Goal: Information Seeking & Learning: Check status

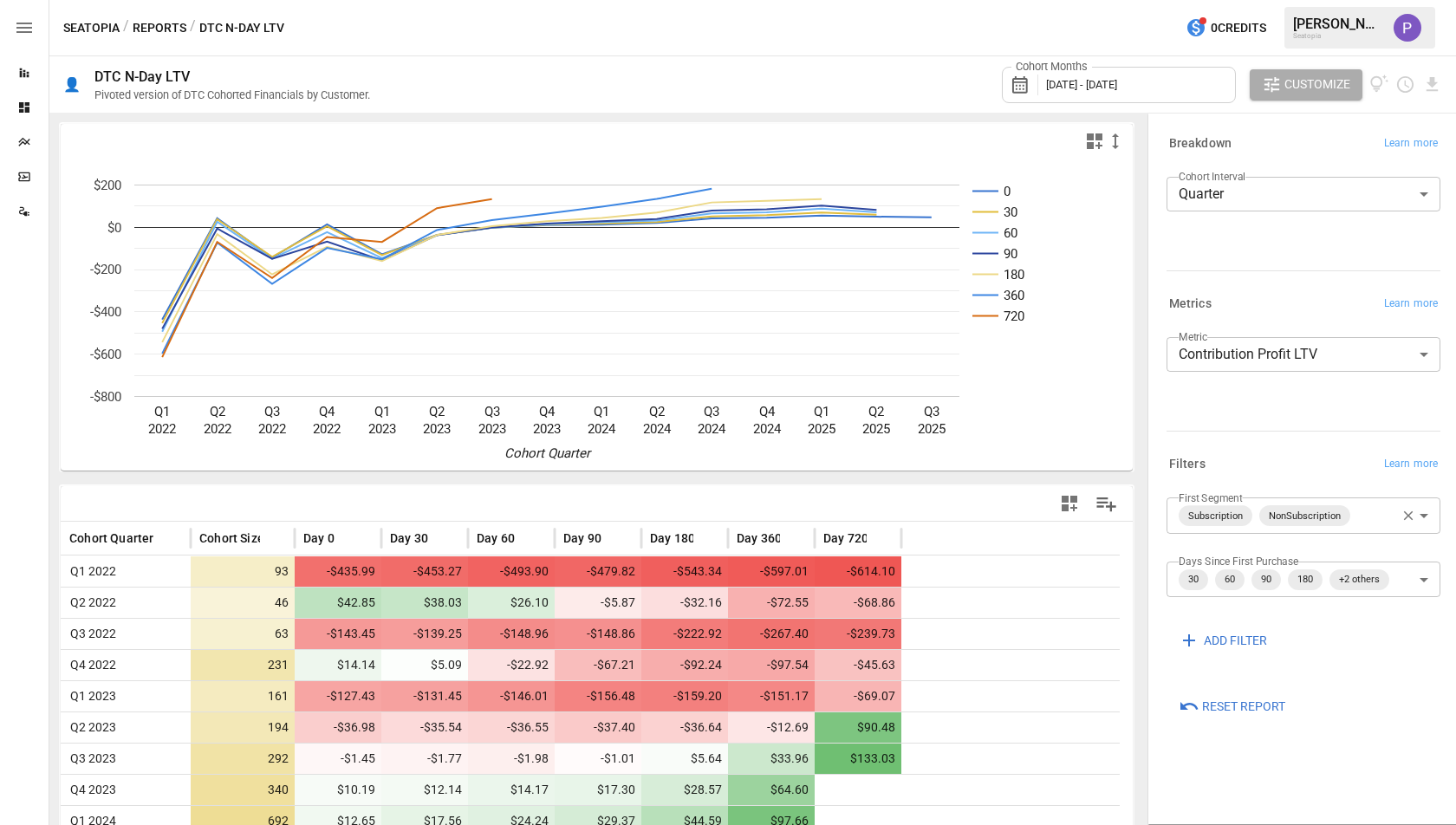
scroll to position [240, 0]
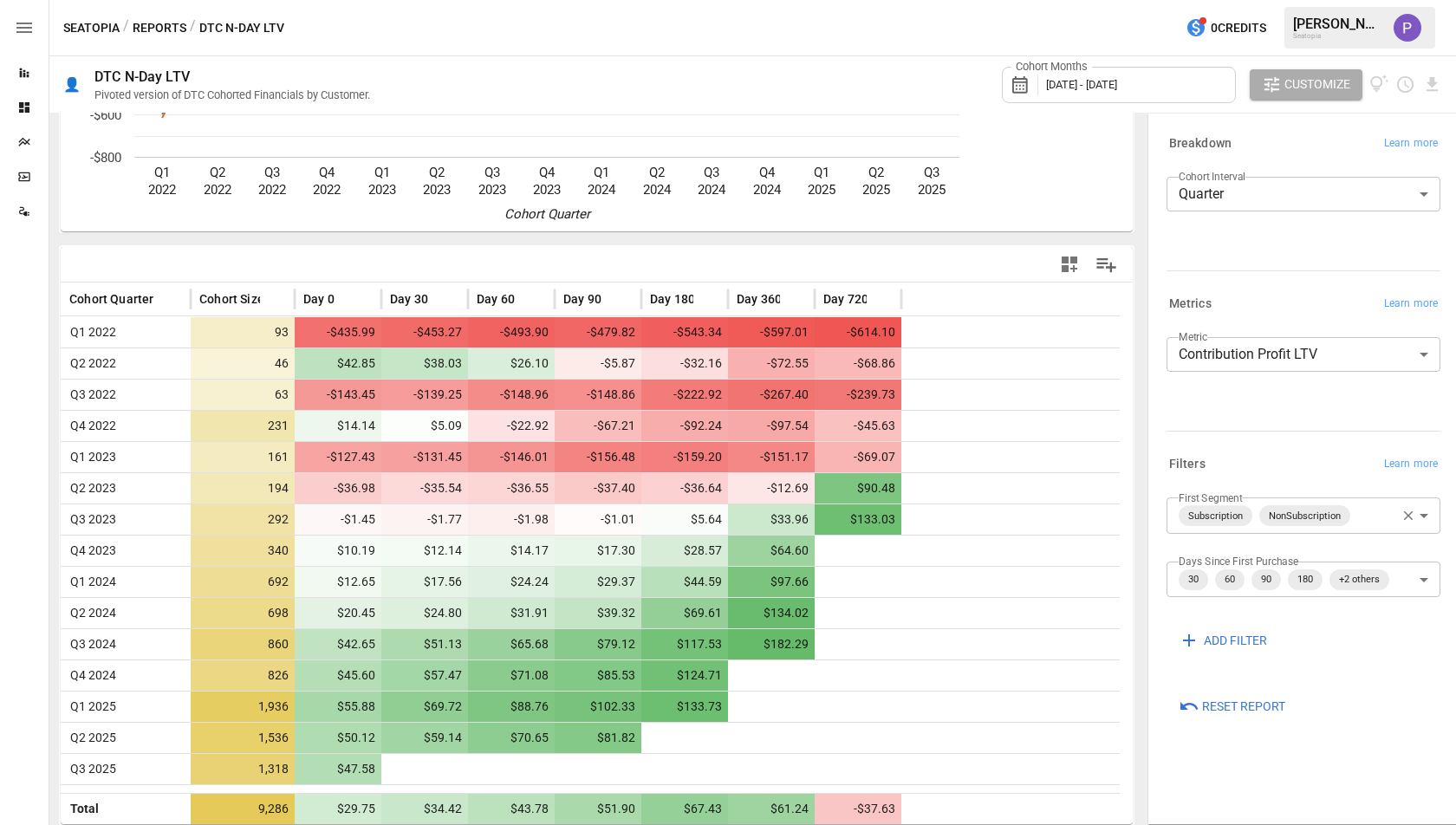
click at [1253, 0] on body "Reports Dashboards Plans SmartModel ™ Data Sources Seatopia / Reports / DTC N-D…" at bounding box center [728, 0] width 1456 height 0
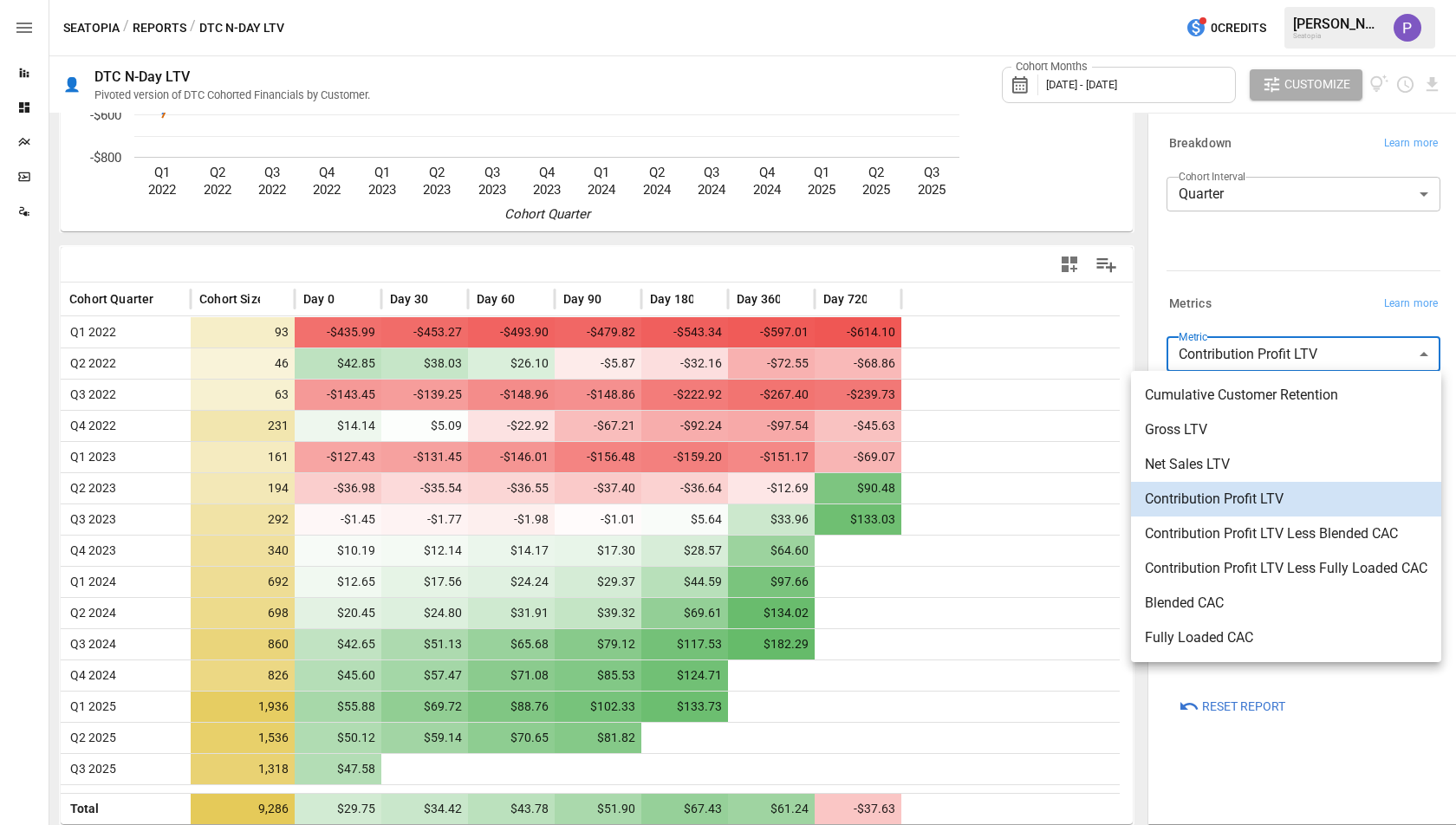
click at [1232, 437] on span "Gross LTV" at bounding box center [1285, 429] width 283 height 21
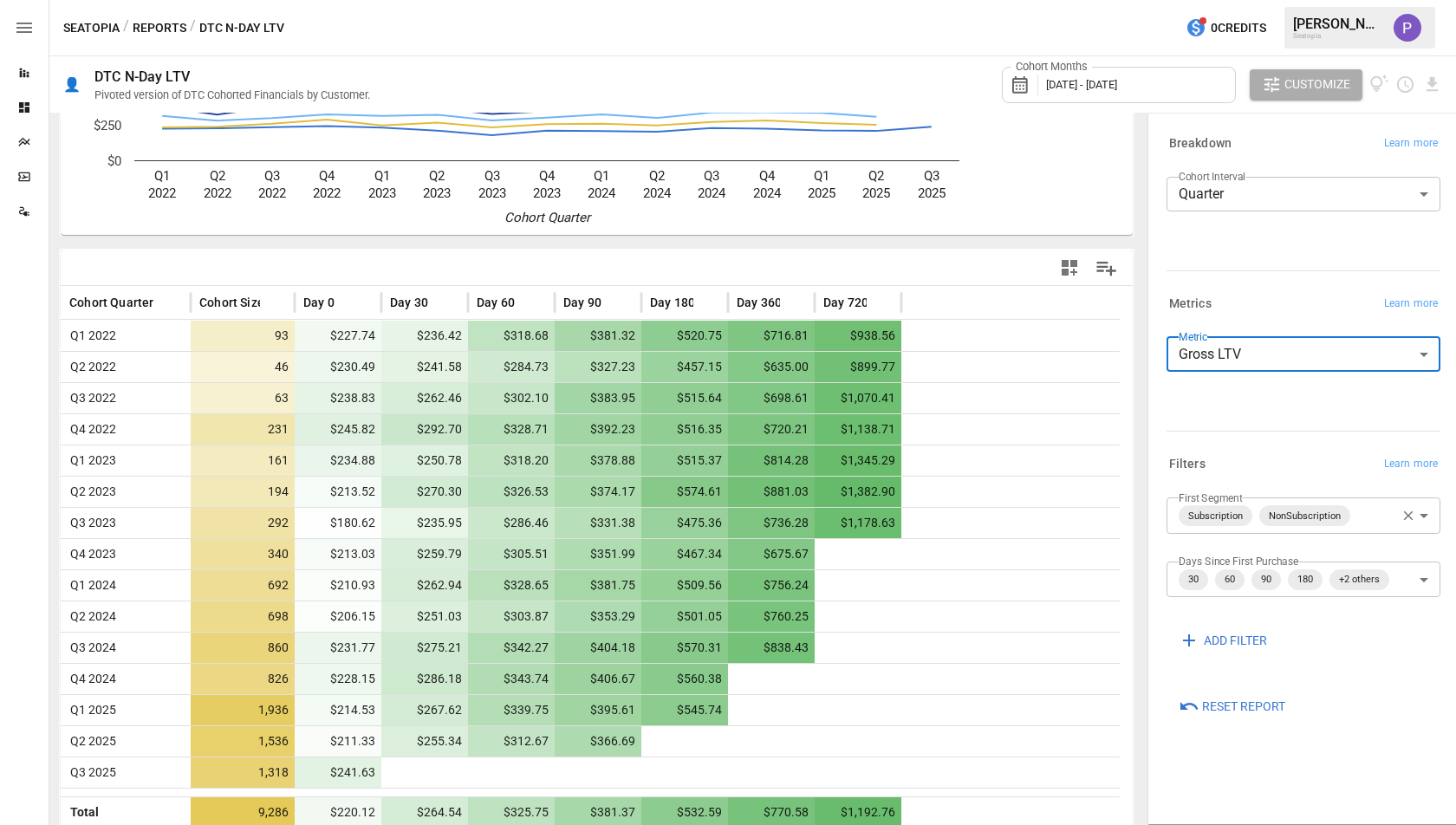
scroll to position [240, 0]
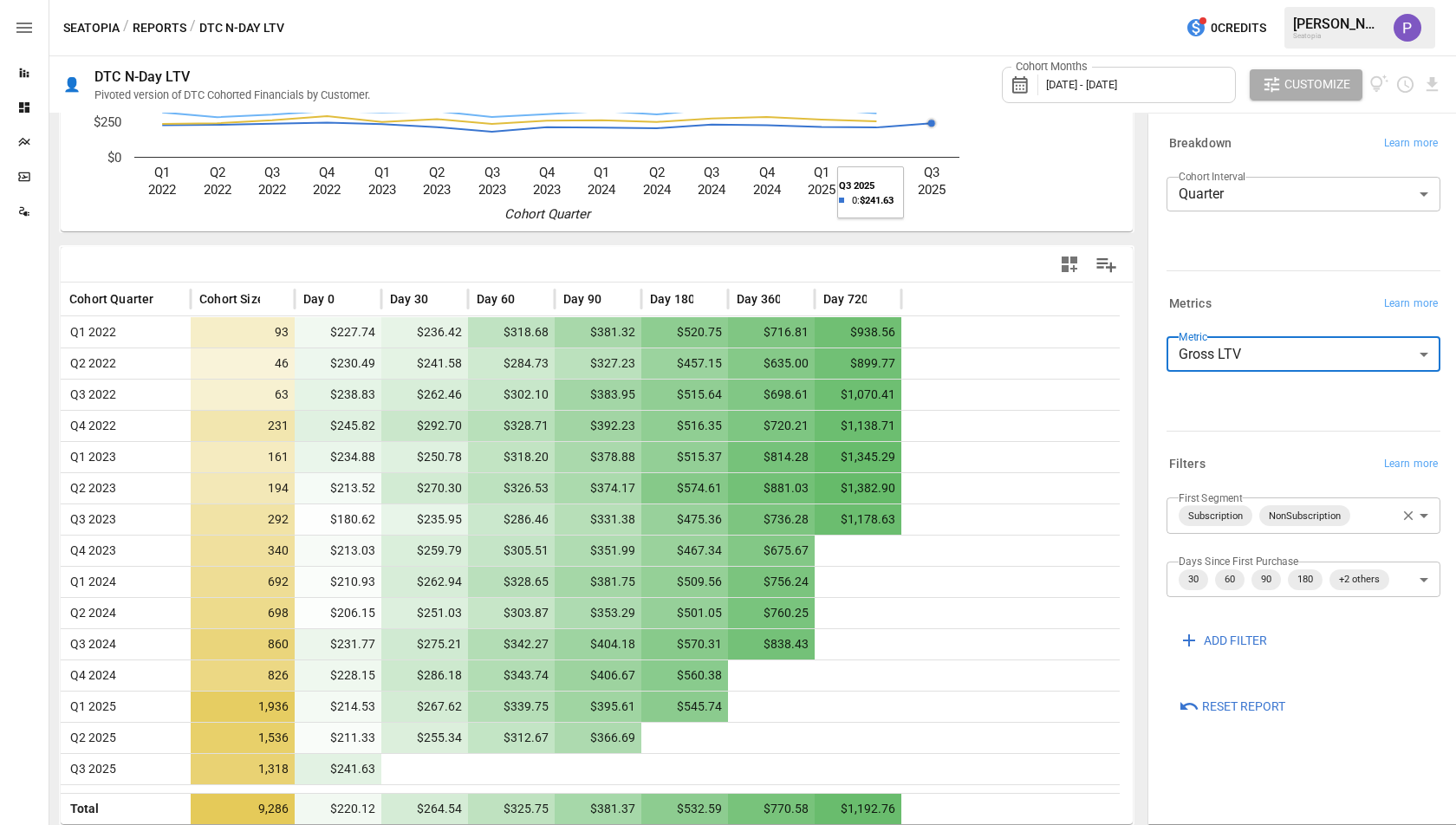
click at [1309, 0] on body "Reports Dashboards Plans SmartModel ™ Data Sources Seatopia / Reports / DTC N-D…" at bounding box center [728, 0] width 1456 height 0
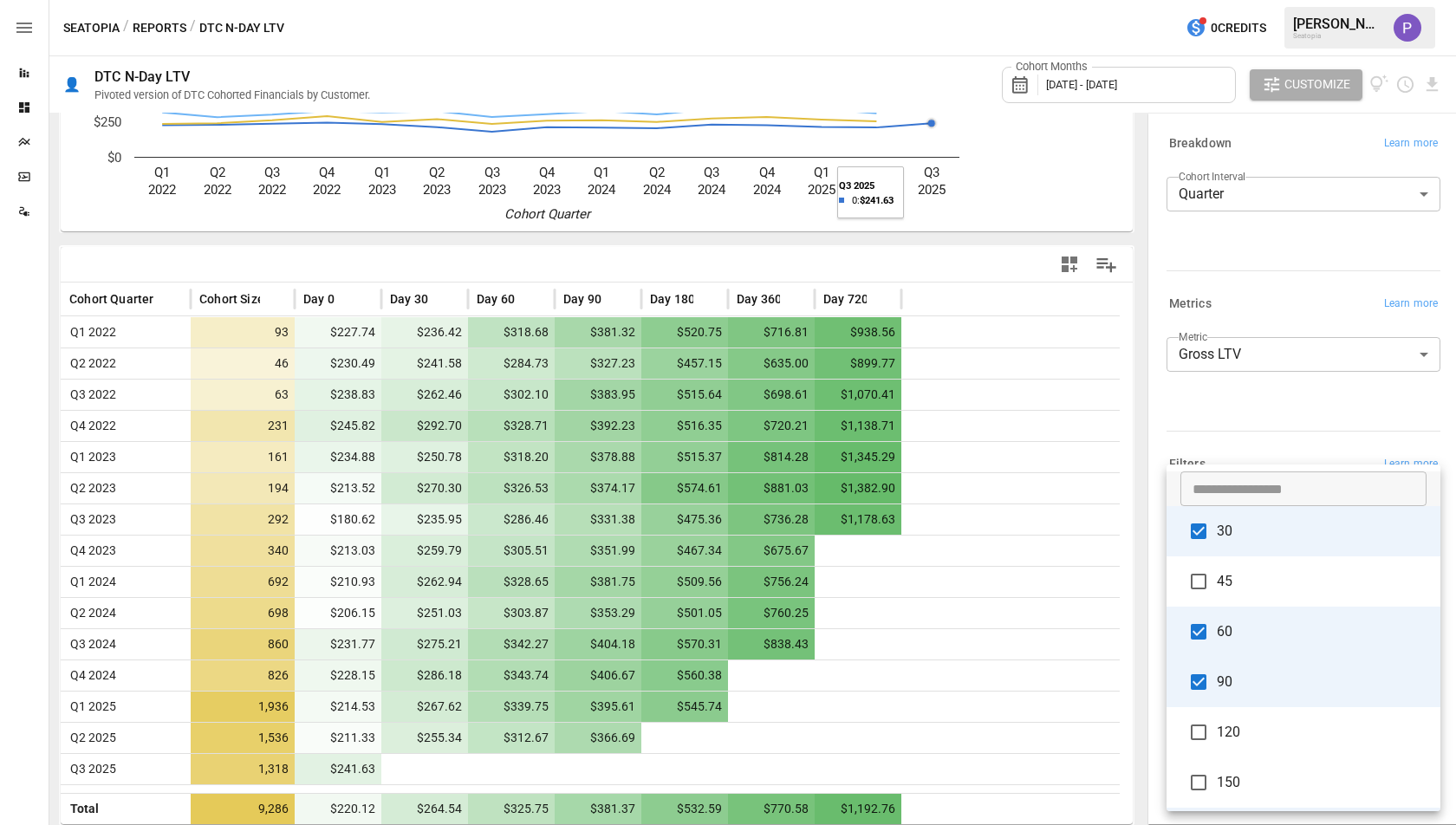
scroll to position [405, 0]
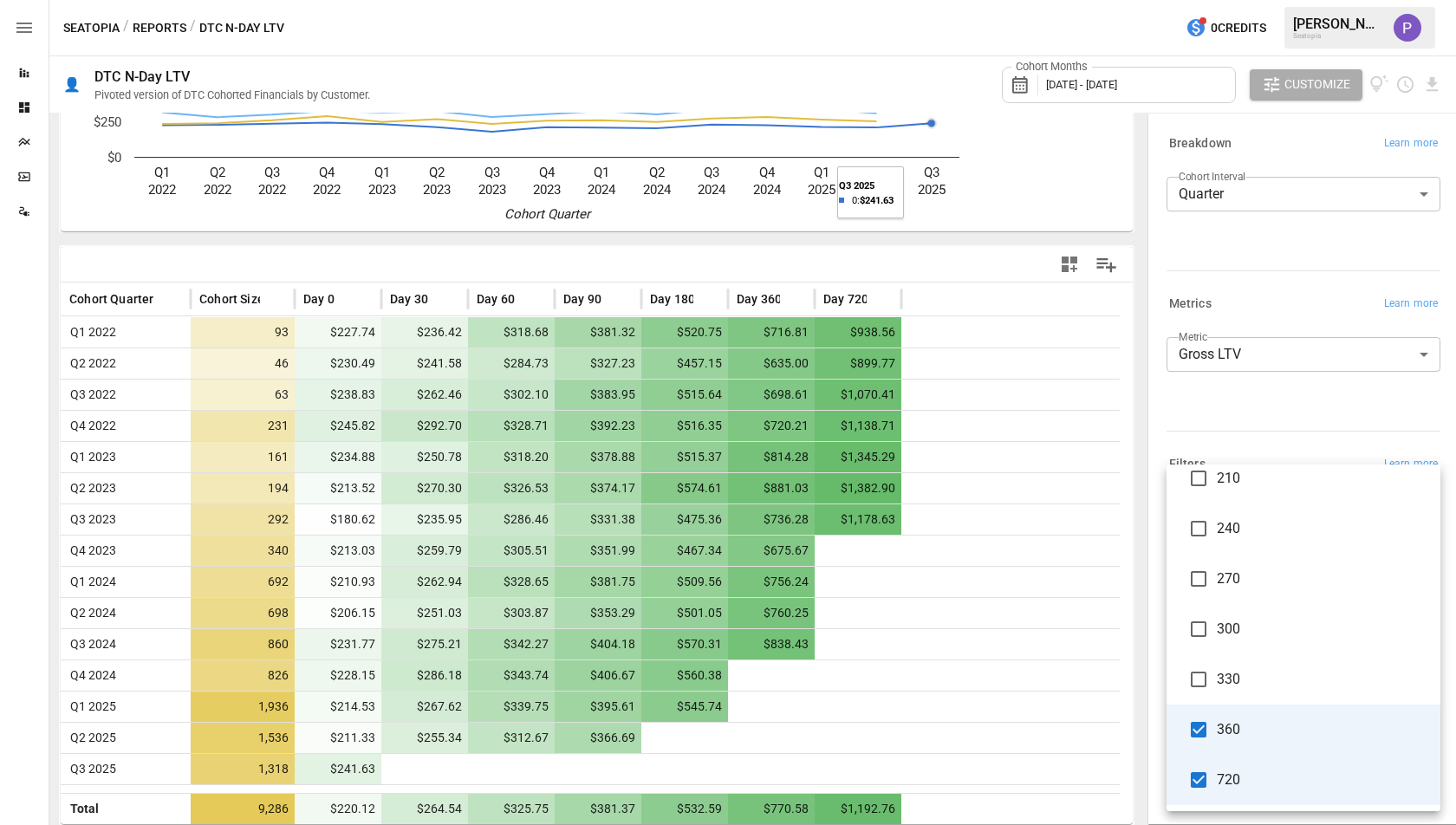
click at [1144, 411] on div at bounding box center [728, 412] width 1456 height 825
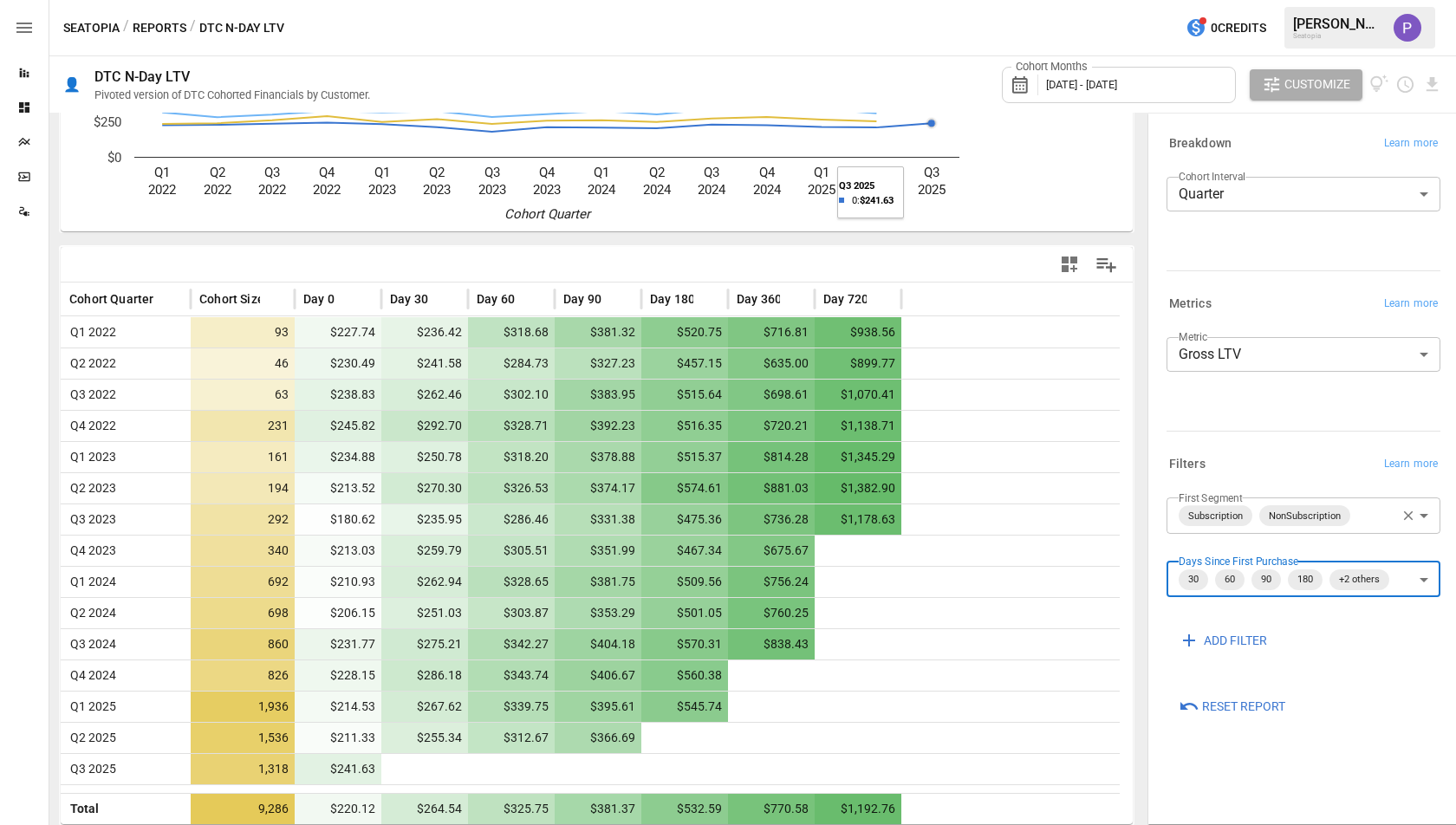
click at [1255, 0] on body "Reports Dashboards Plans SmartModel ™ Data Sources Seatopia / Reports / DTC N-D…" at bounding box center [728, 0] width 1456 height 0
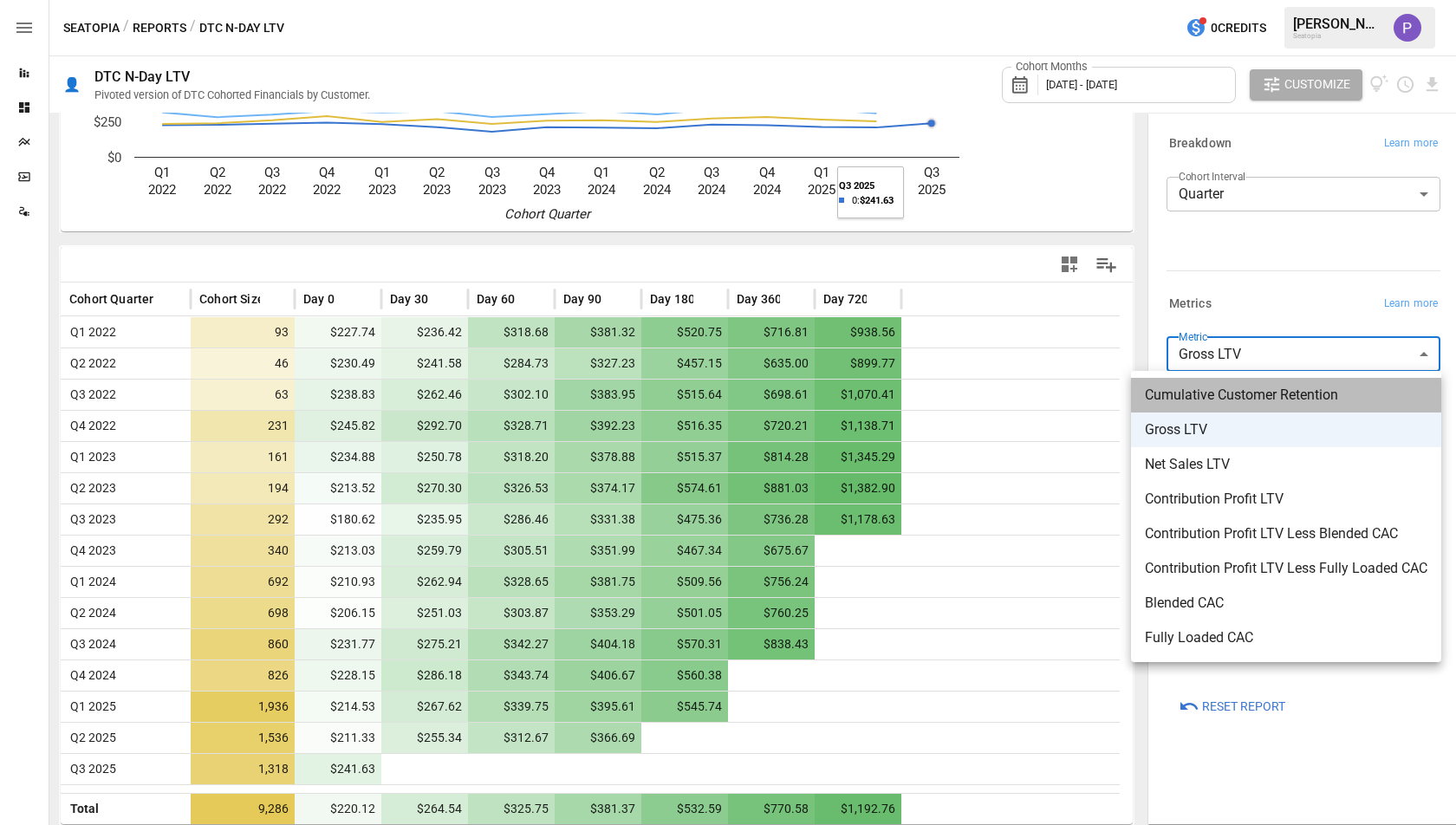
click at [1237, 394] on span "Cumulative Customer Retention" at bounding box center [1285, 394] width 283 height 21
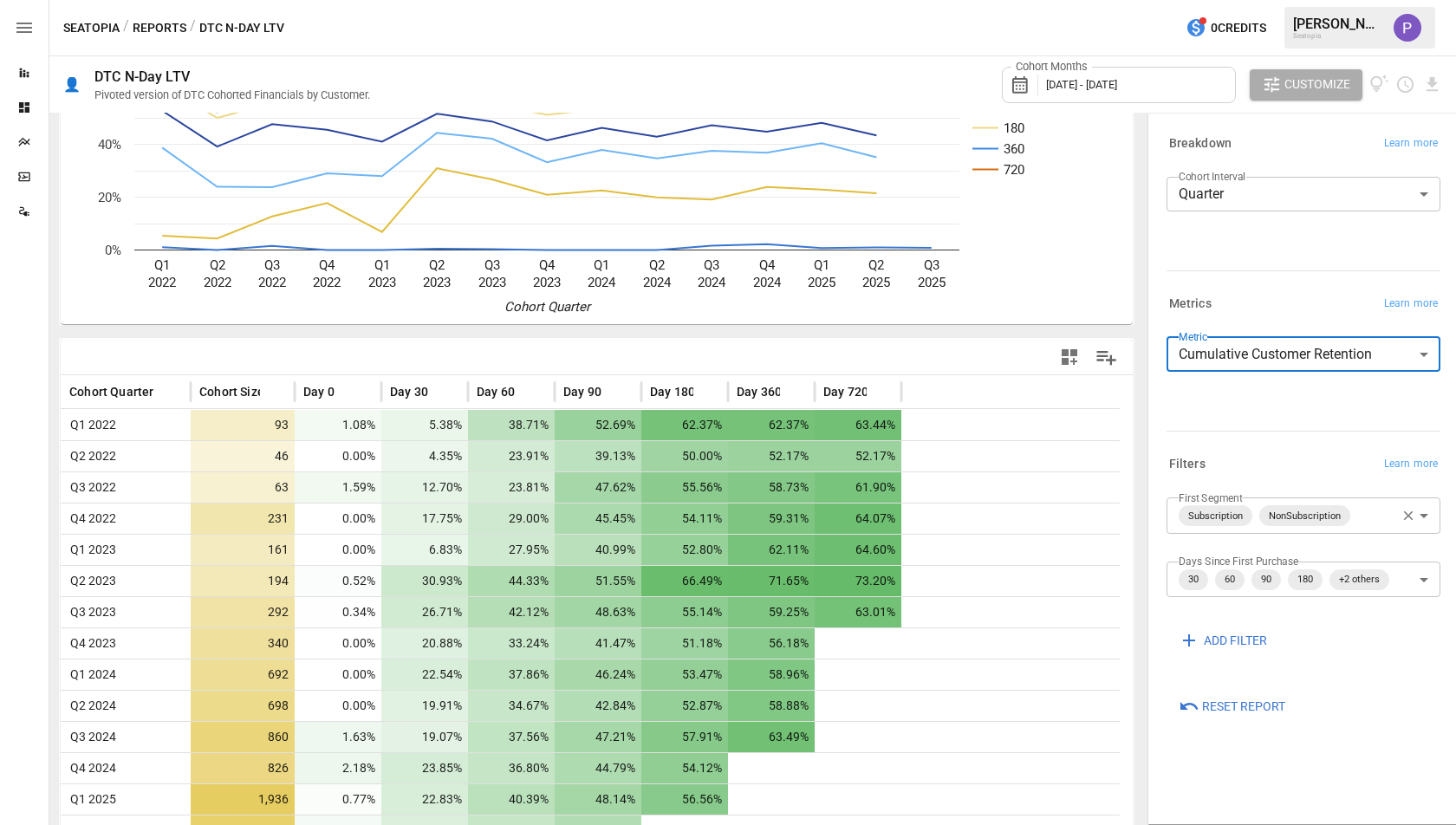
scroll to position [240, 0]
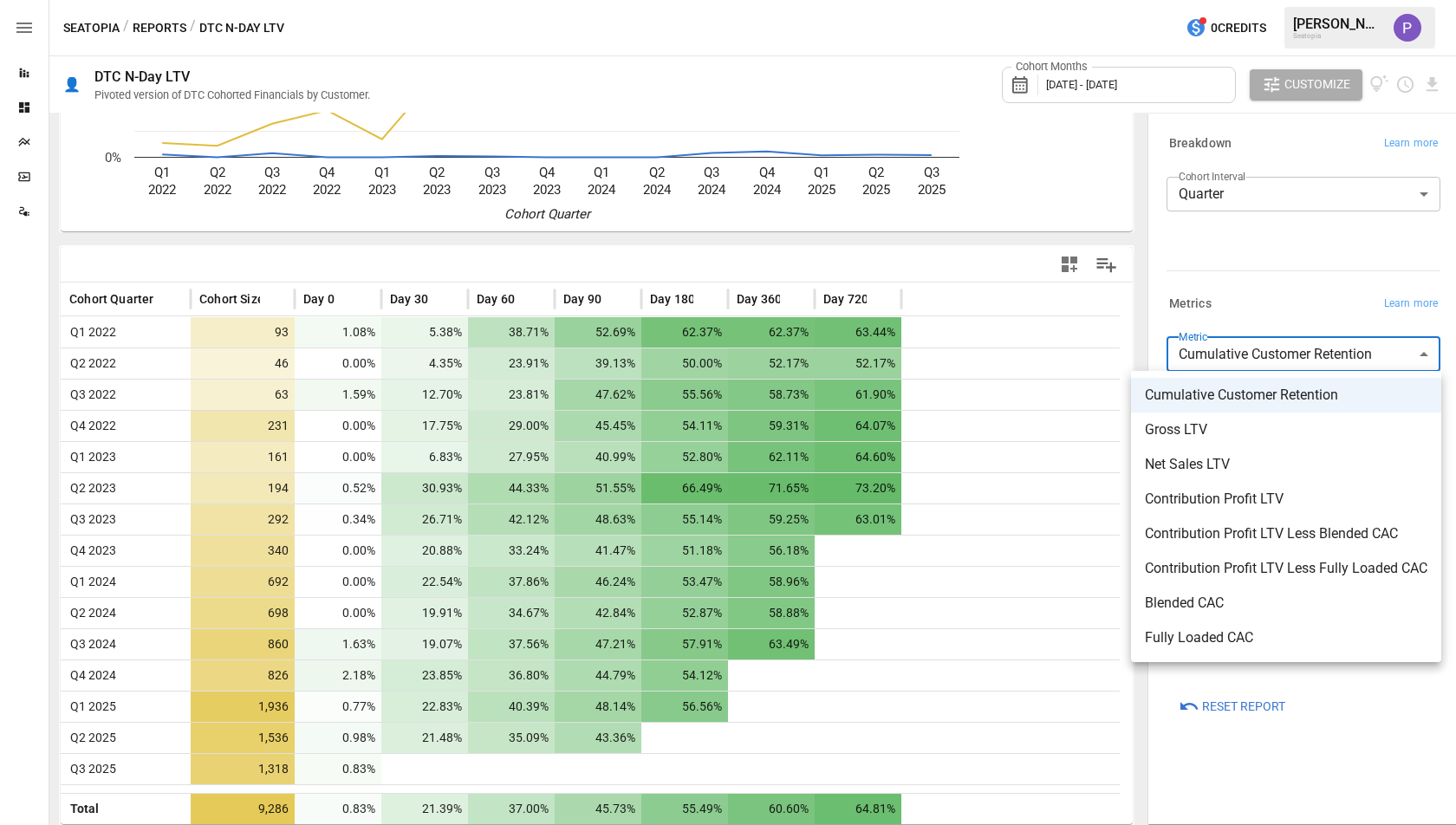
click at [1237, 0] on body "Reports Dashboards Plans SmartModel ™ Data Sources Seatopia / Reports / DTC N-D…" at bounding box center [728, 0] width 1456 height 0
click at [1223, 423] on span "Gross LTV" at bounding box center [1285, 429] width 283 height 21
type input "*********"
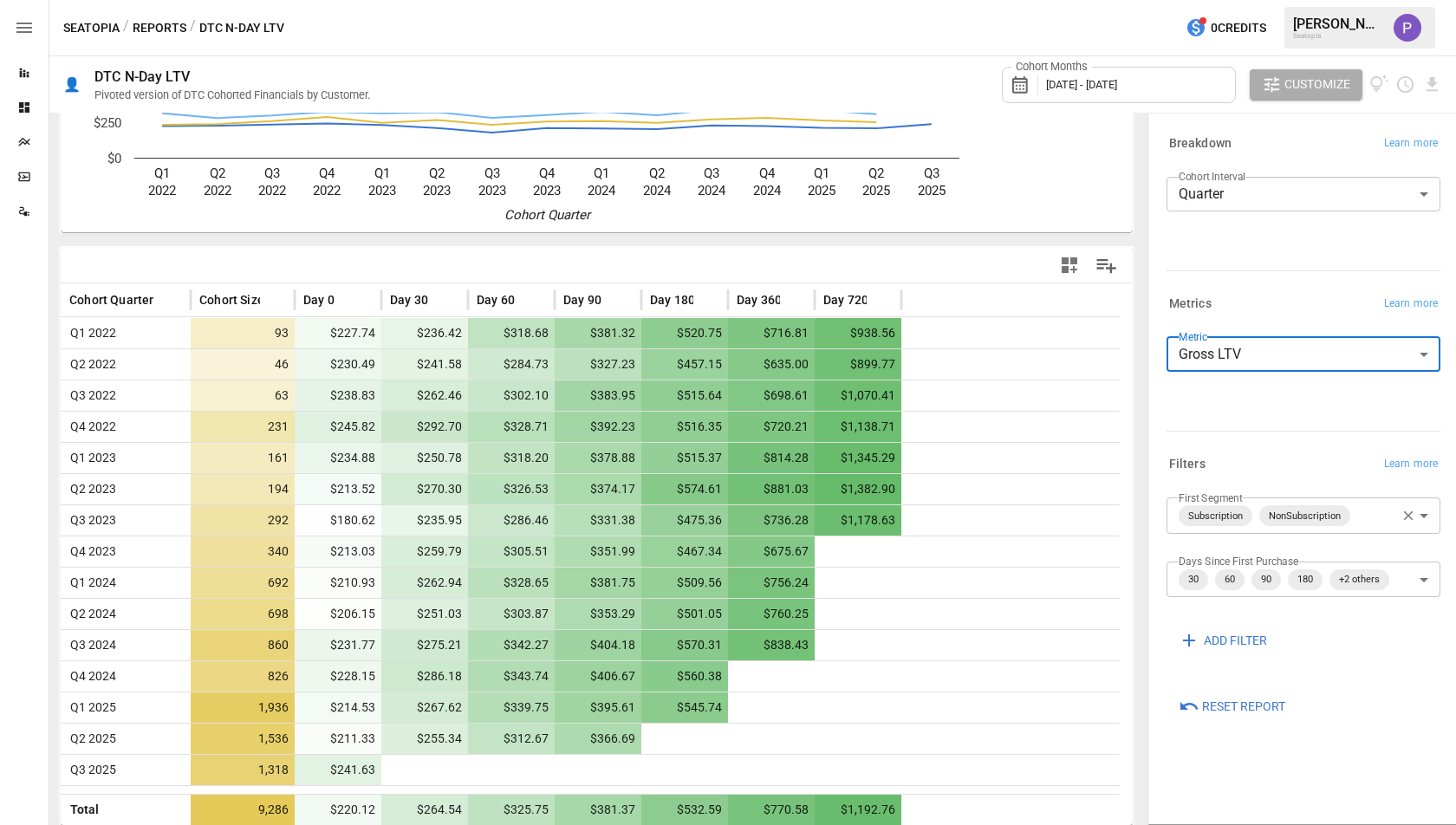
scroll to position [240, 0]
